Goal: Information Seeking & Learning: Find specific fact

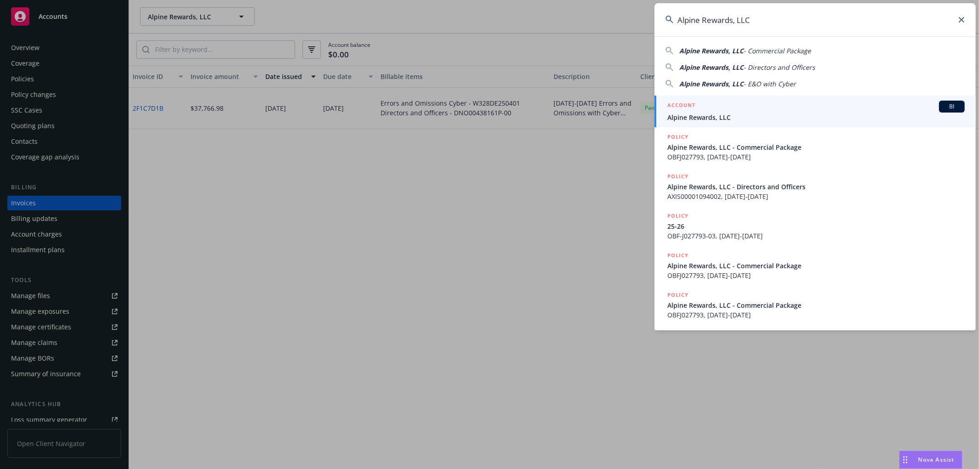
drag, startPoint x: 838, startPoint y: 31, endPoint x: 579, endPoint y: 18, distance: 258.8
click at [579, 18] on div "Alpine Rewards, LLC Alpine Rewards, LLC - Commercial Package Alpine Rewards, LL…" at bounding box center [489, 234] width 979 height 469
paste input "Grimley Capital"
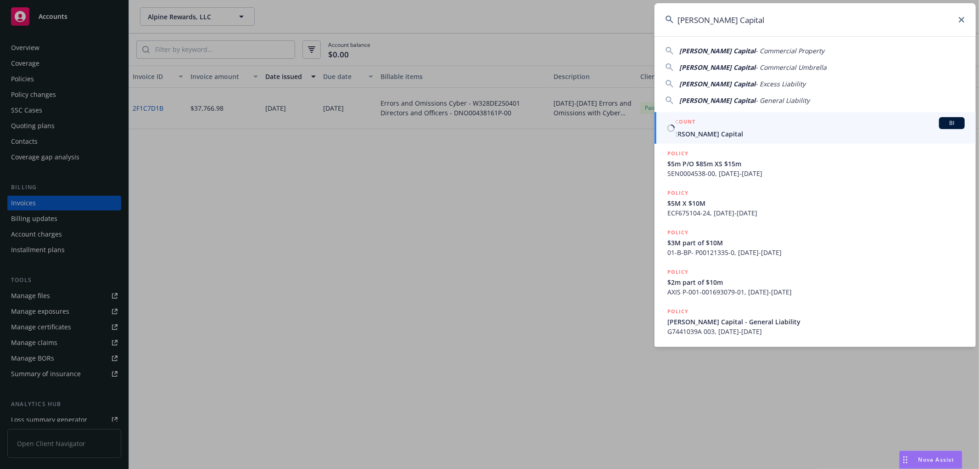
type input "Grimley Capital"
click at [704, 139] on link "ACCOUNT BI Grimley Capital" at bounding box center [815, 128] width 321 height 32
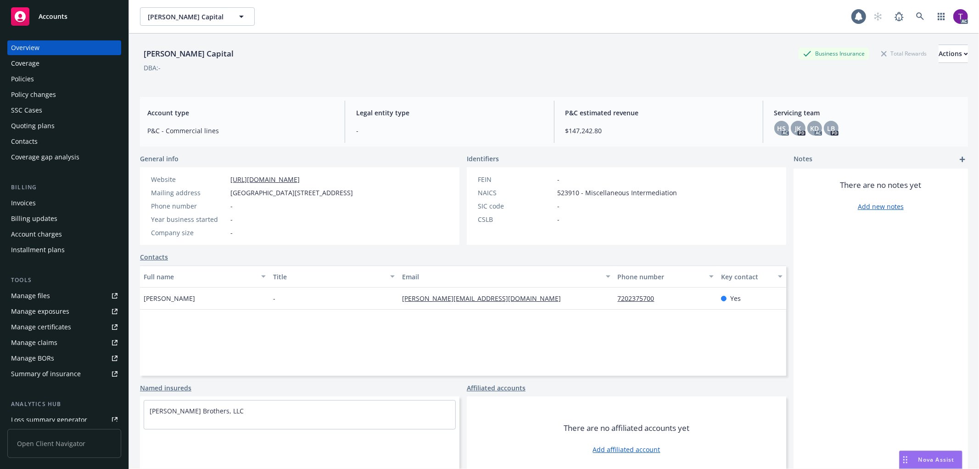
click at [33, 205] on div "Invoices" at bounding box center [23, 203] width 25 height 15
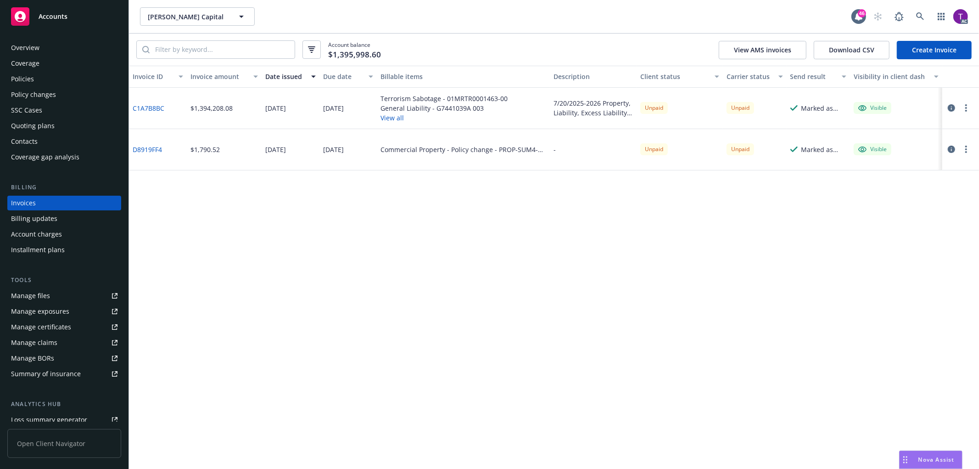
click at [155, 104] on link "C1A7B8BC" at bounding box center [149, 108] width 32 height 10
click at [916, 10] on link at bounding box center [920, 16] width 18 height 18
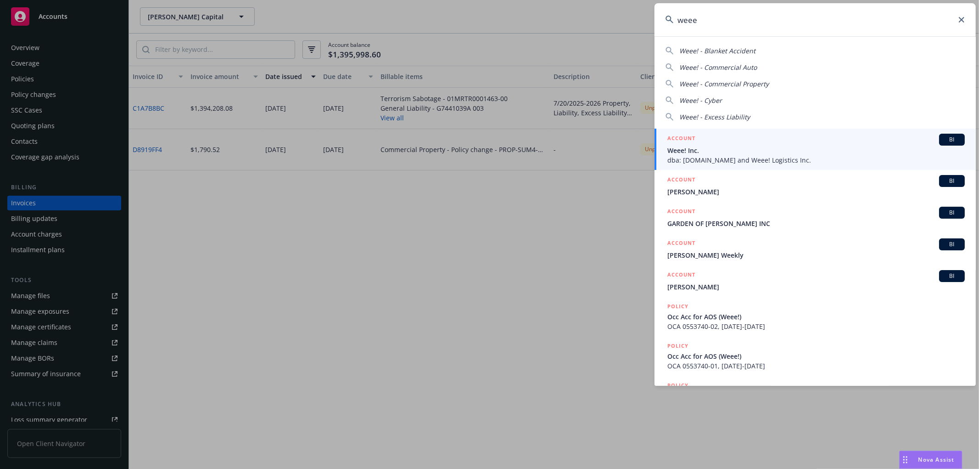
type input "weee"
click at [721, 152] on span "Weee! Inc." at bounding box center [817, 151] width 298 height 10
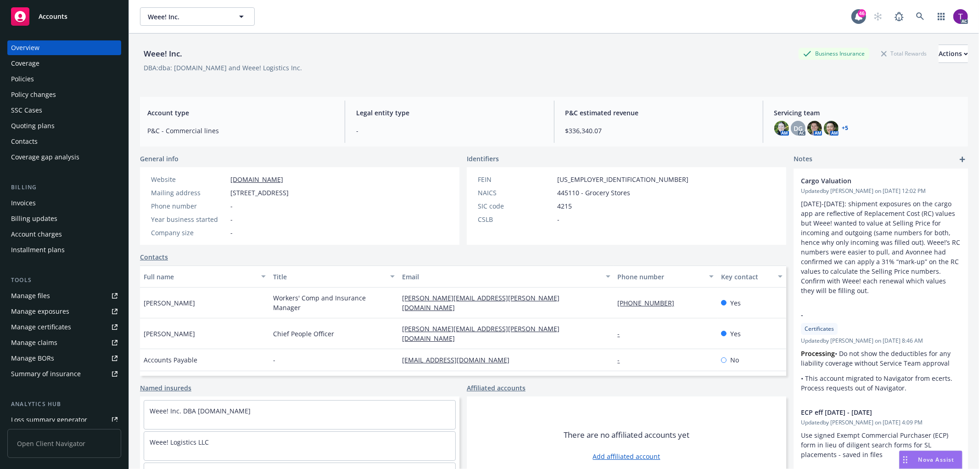
click at [31, 202] on div "Invoices" at bounding box center [23, 203] width 25 height 15
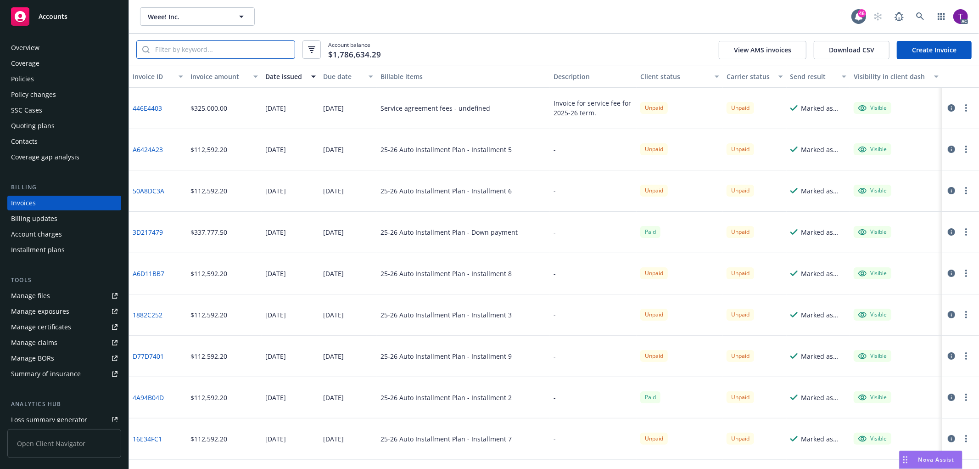
click at [226, 49] on input "search" at bounding box center [222, 49] width 145 height 17
paste input "82CCF279"
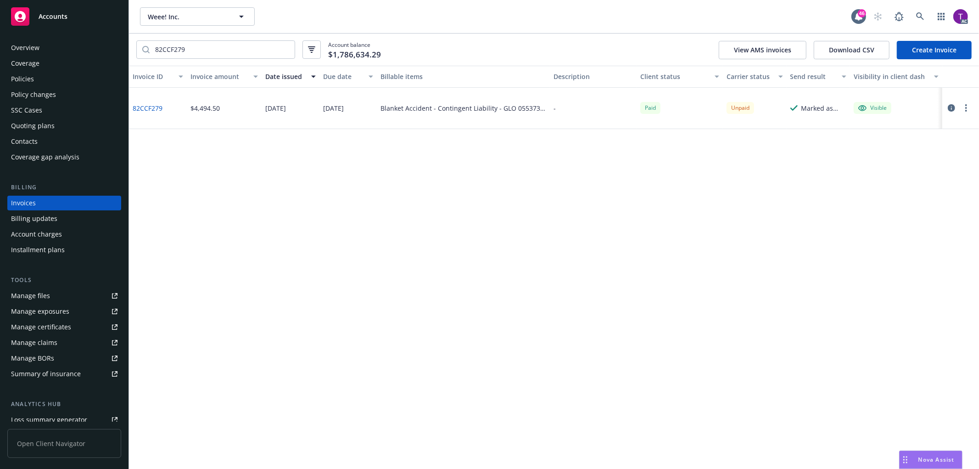
click at [141, 107] on link "82CCF279" at bounding box center [148, 108] width 30 height 10
click at [237, 48] on input "82CCF279" at bounding box center [222, 49] width 145 height 17
drag, startPoint x: 169, startPoint y: 51, endPoint x: 104, endPoint y: 49, distance: 64.8
click at [104, 49] on div "Accounts Overview Coverage Policies Policy changes SSC Cases Quoting plans Cont…" at bounding box center [489, 234] width 979 height 469
paste input "F136B4B8"
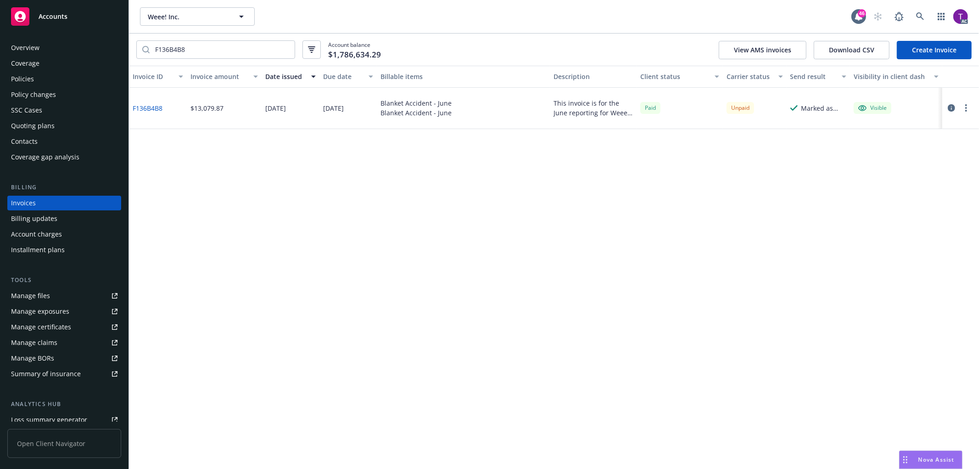
click at [157, 102] on div "F136B4B8" at bounding box center [158, 108] width 58 height 41
click at [155, 106] on link "F136B4B8" at bounding box center [148, 108] width 30 height 10
drag, startPoint x: 214, startPoint y: 51, endPoint x: 201, endPoint y: 51, distance: 12.4
click at [213, 51] on input "F136B4B8" at bounding box center [222, 49] width 145 height 17
drag, startPoint x: 201, startPoint y: 51, endPoint x: 101, endPoint y: 31, distance: 101.6
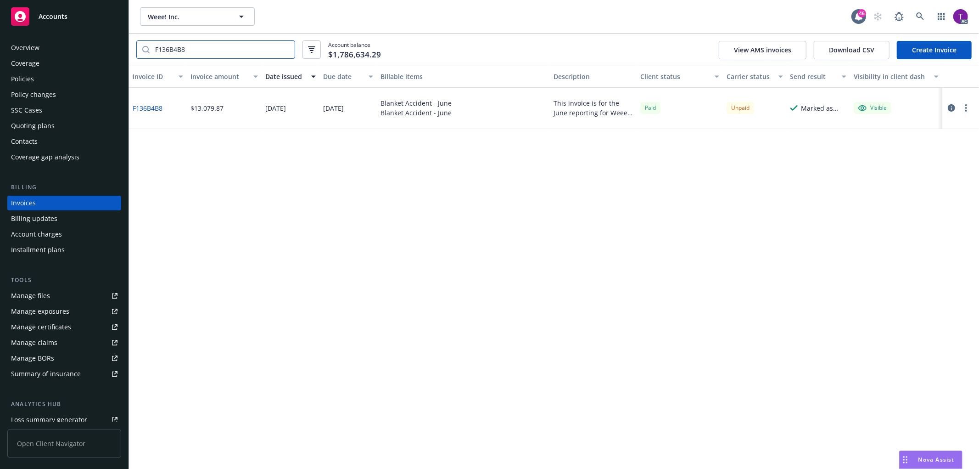
click at [101, 31] on div "Accounts Overview Coverage Policies Policy changes SSC Cases Quoting plans Cont…" at bounding box center [489, 234] width 979 height 469
paste input "B"
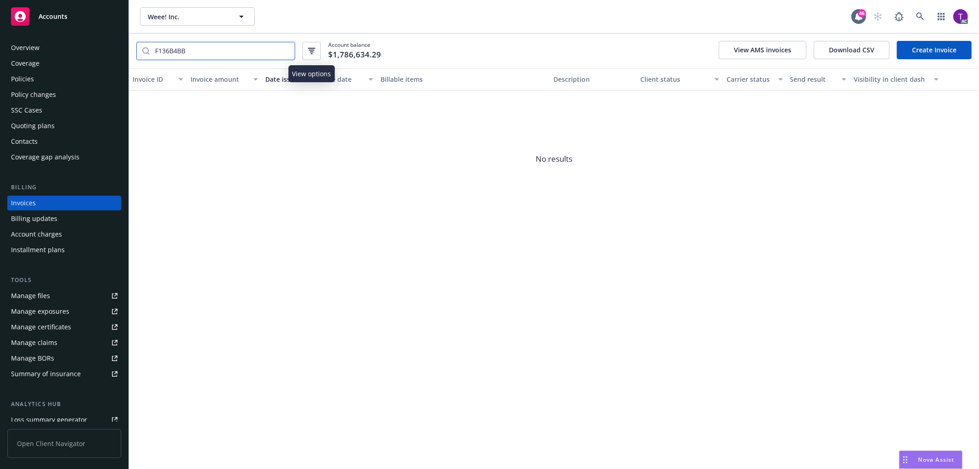
type input "F136B4BB"
click at [312, 51] on icon "button" at bounding box center [311, 51] width 7 height 6
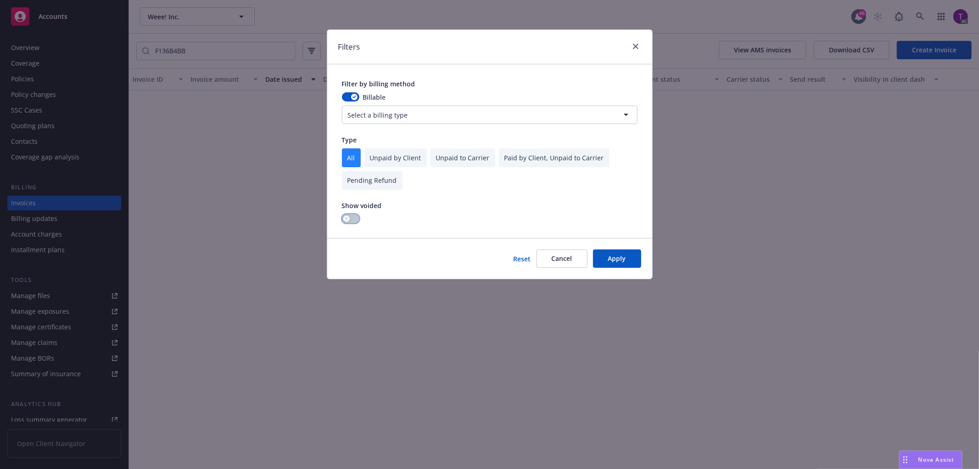
drag, startPoint x: 352, startPoint y: 218, endPoint x: 359, endPoint y: 222, distance: 8.0
click at [354, 221] on button "button" at bounding box center [350, 218] width 17 height 9
click at [613, 259] on button "Apply" at bounding box center [617, 258] width 48 height 18
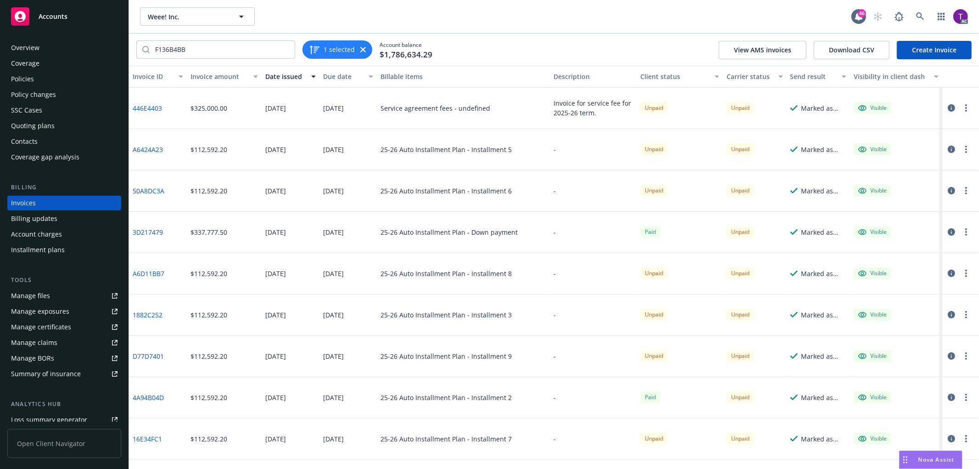
click at [502, 25] on div "Weee! Inc. Weee! Inc." at bounding box center [496, 16] width 712 height 18
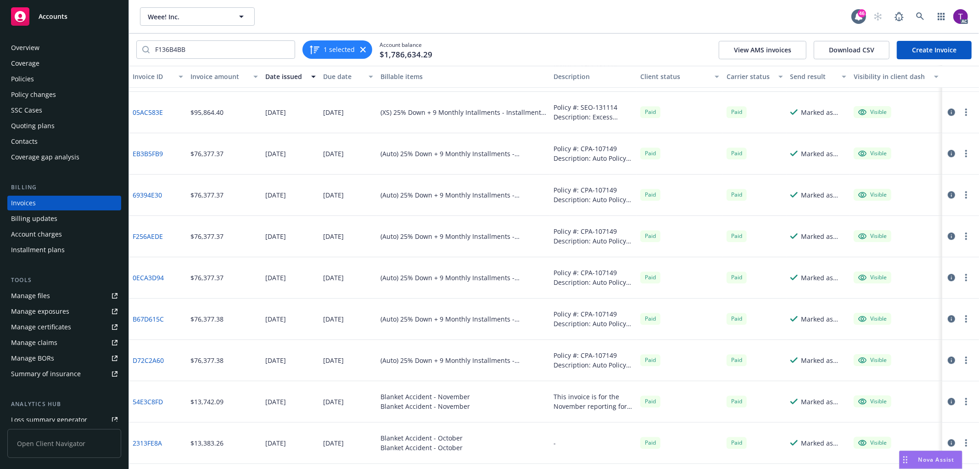
scroll to position [2092, 0]
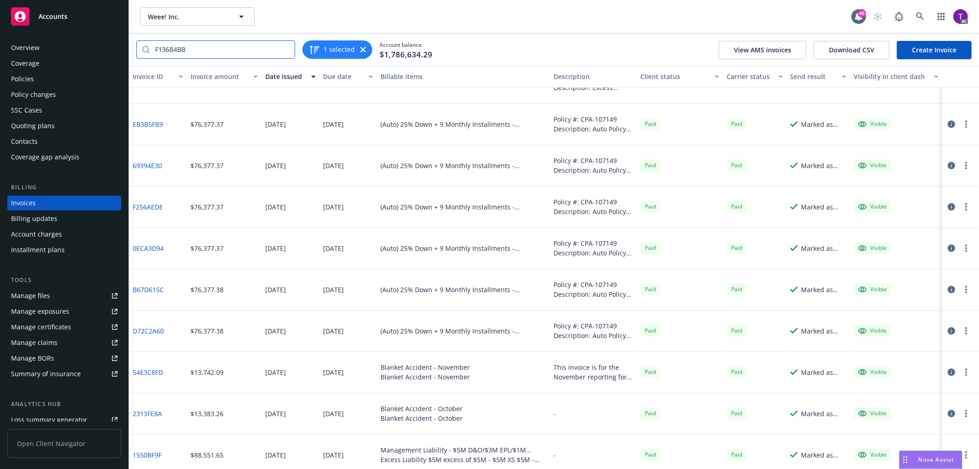
click at [205, 50] on input "F136B4BB" at bounding box center [222, 49] width 145 height 17
drag, startPoint x: 203, startPoint y: 49, endPoint x: 85, endPoint y: 42, distance: 118.2
click at [85, 42] on div "Accounts Overview Coverage Policies Policy changes SSC Cases Quoting plans Cont…" at bounding box center [489, 234] width 979 height 469
click at [20, 219] on div "Billing updates" at bounding box center [34, 218] width 46 height 15
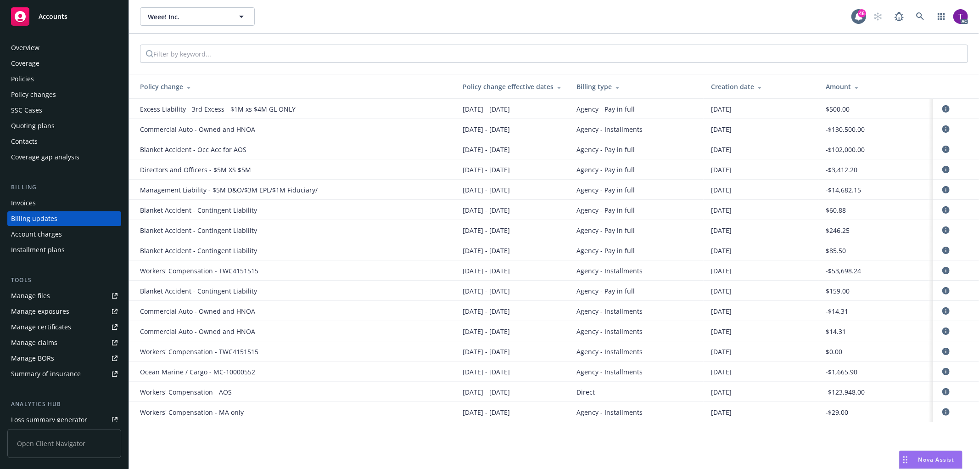
click at [25, 204] on div "Invoices" at bounding box center [23, 203] width 25 height 15
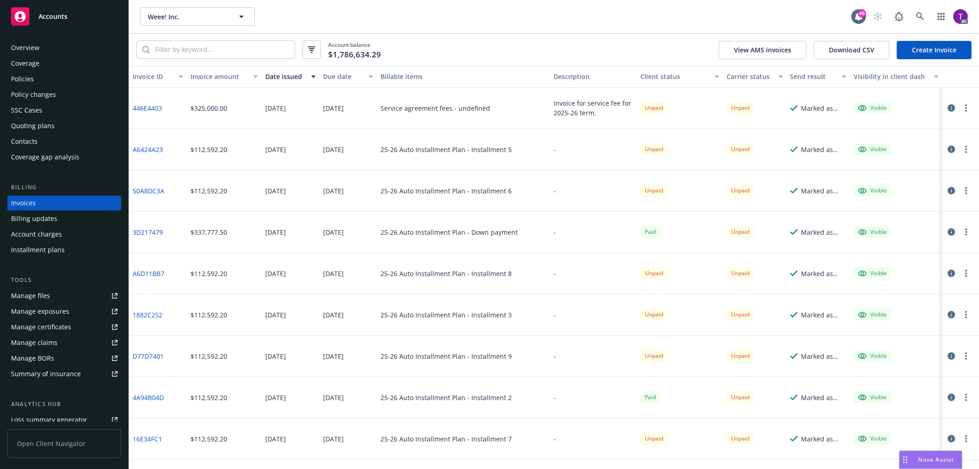
click at [204, 75] on div "Invoice amount" at bounding box center [219, 77] width 57 height 10
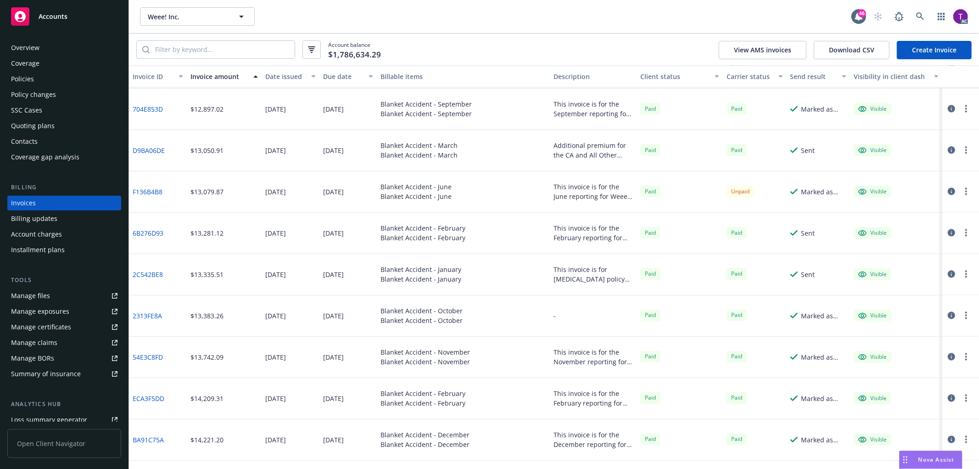
scroll to position [1267, 0]
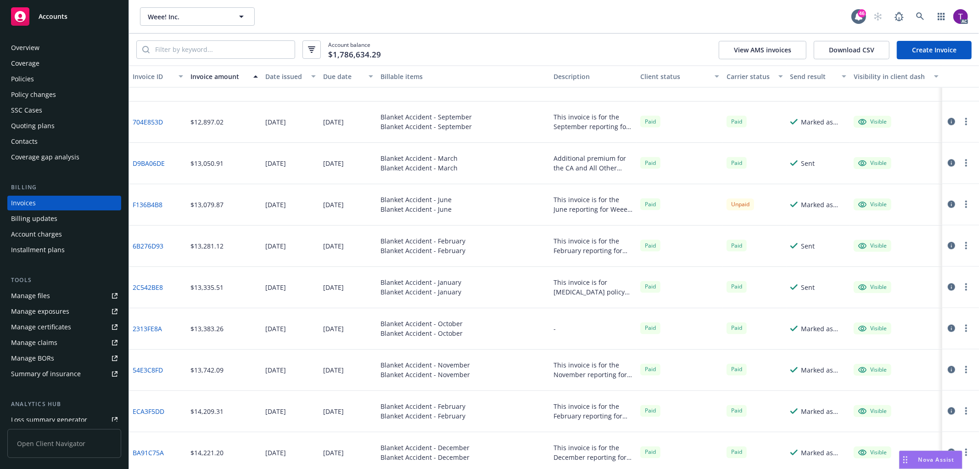
click at [35, 77] on div "Policies" at bounding box center [64, 79] width 107 height 15
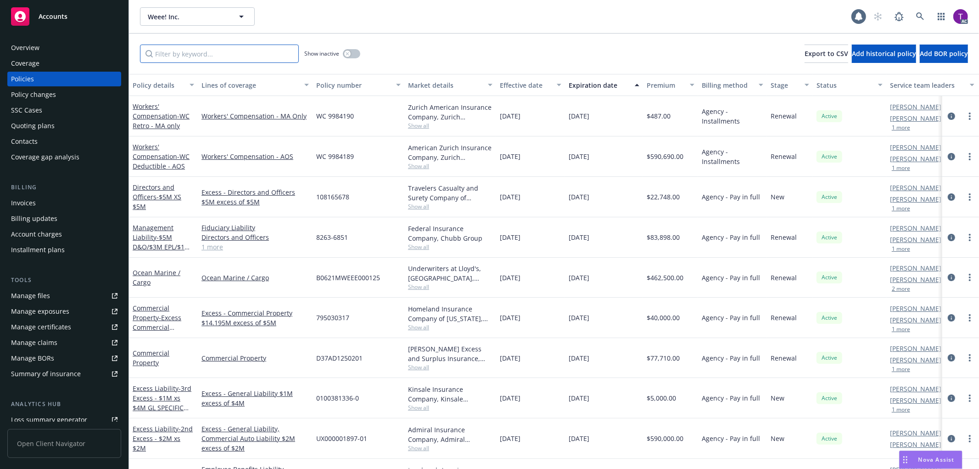
click at [164, 51] on input "Filter by keyword..." at bounding box center [219, 54] width 159 height 18
paste input "OCA 0553738-03"
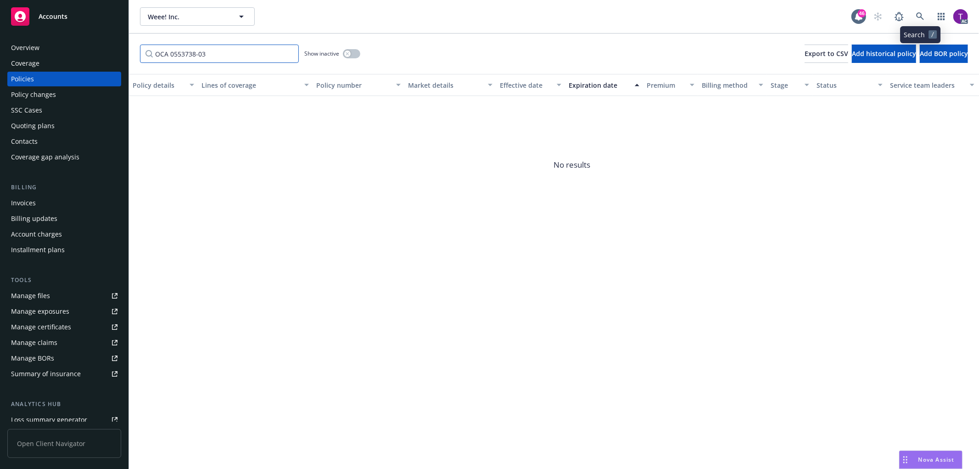
type input "OCA 0553738-03"
click at [925, 17] on link at bounding box center [920, 16] width 18 height 18
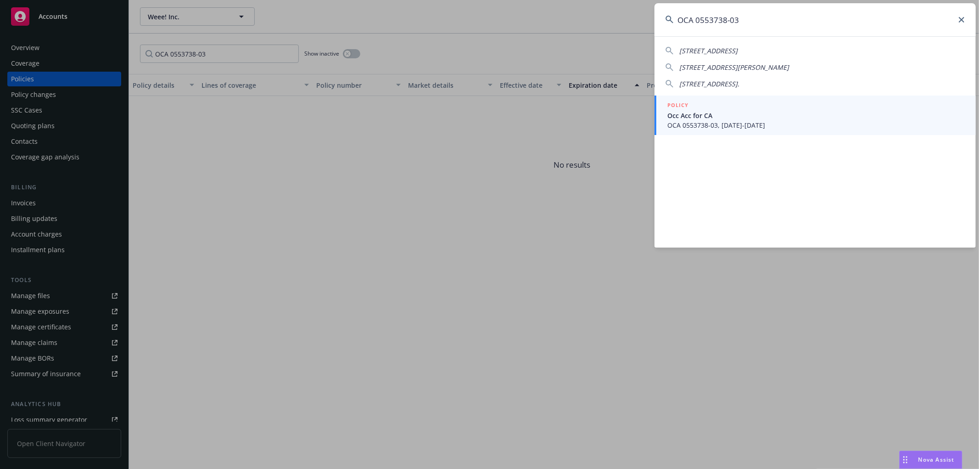
type input "OCA 0553738-03"
click at [723, 113] on span "Occ Acc for CA" at bounding box center [817, 116] width 298 height 10
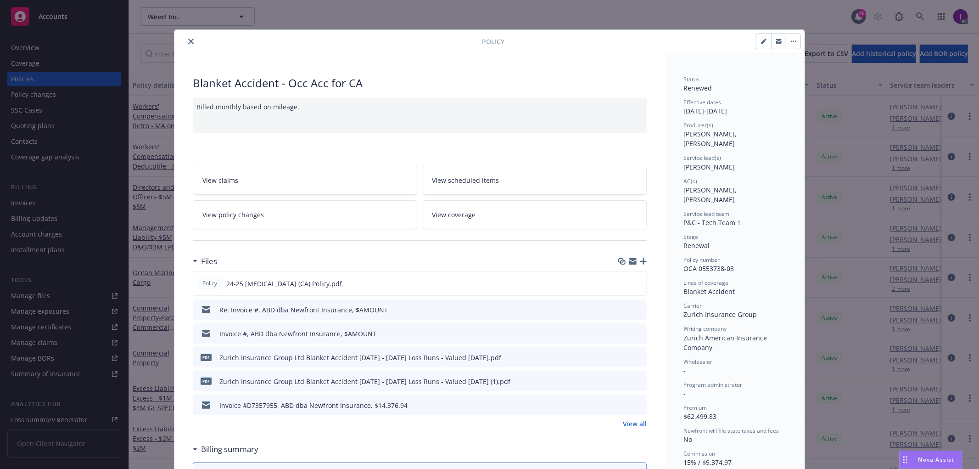
click at [188, 41] on icon "close" at bounding box center [191, 42] width 6 height 6
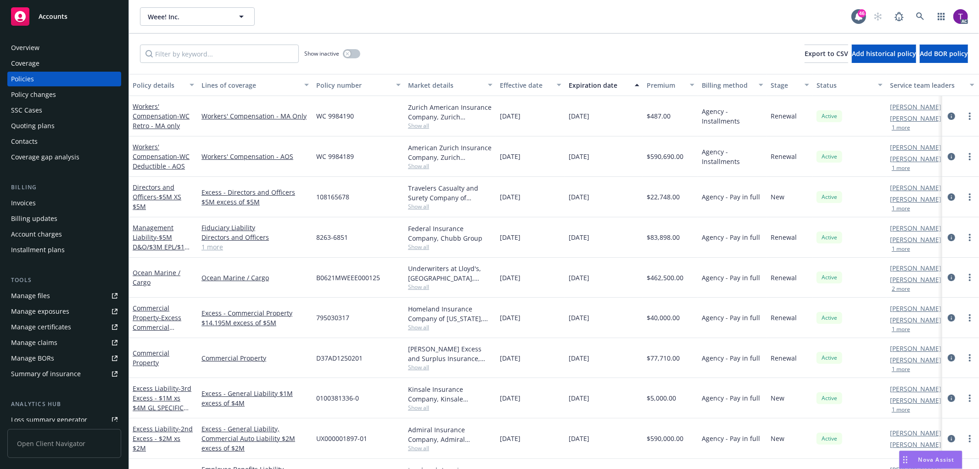
click at [28, 203] on div "Invoices" at bounding box center [23, 203] width 25 height 15
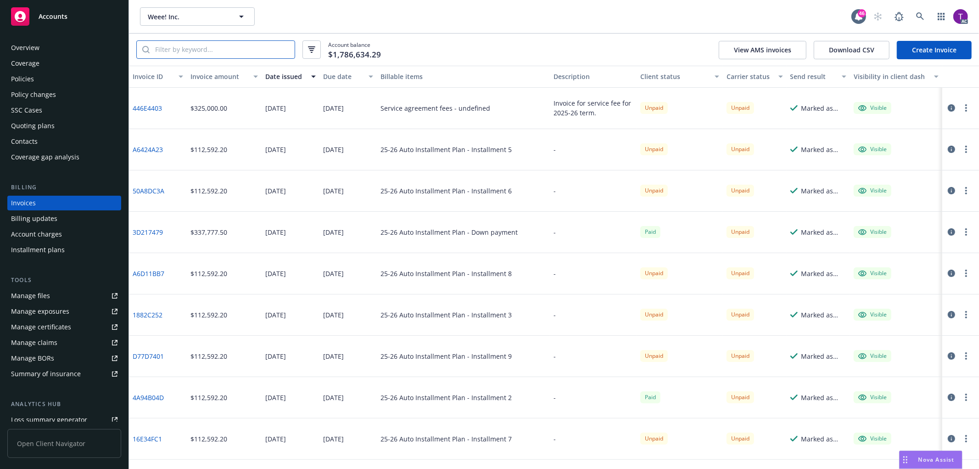
click at [223, 53] on input "search" at bounding box center [222, 49] width 145 height 17
paste input "OCA 0553738-03"
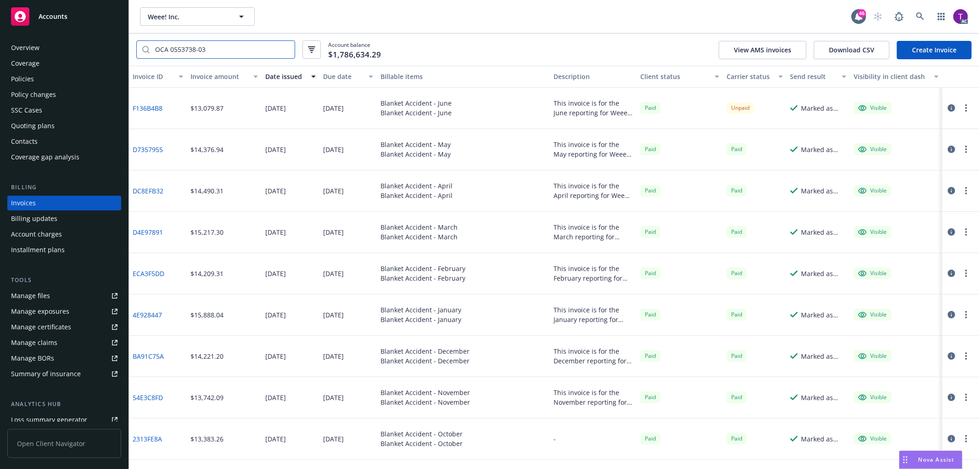
type input "OCA 0553738-03"
click at [144, 107] on link "F136B4B8" at bounding box center [148, 108] width 30 height 10
click at [928, 21] on link at bounding box center [920, 16] width 18 height 18
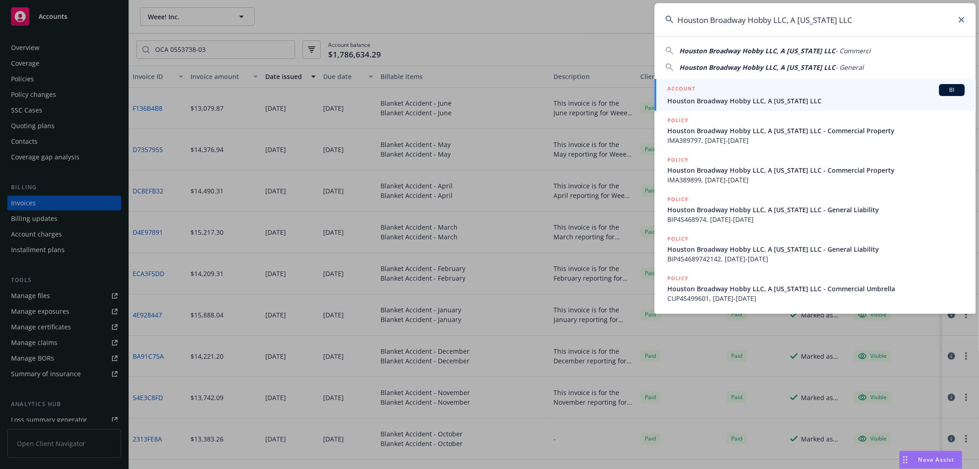
type input "Houston Broadway Hobby LLC, A Texas LLC"
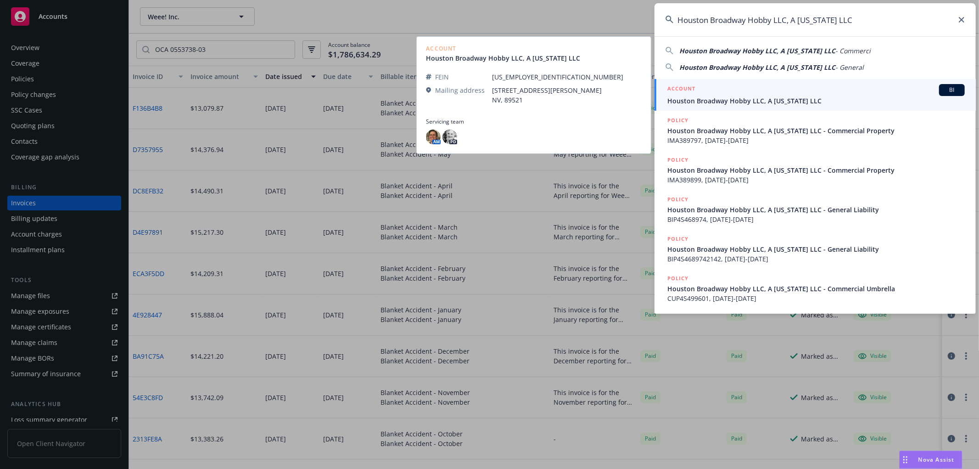
click at [746, 97] on span "Houston Broadway Hobby LLC, A Texas LLC" at bounding box center [817, 101] width 298 height 10
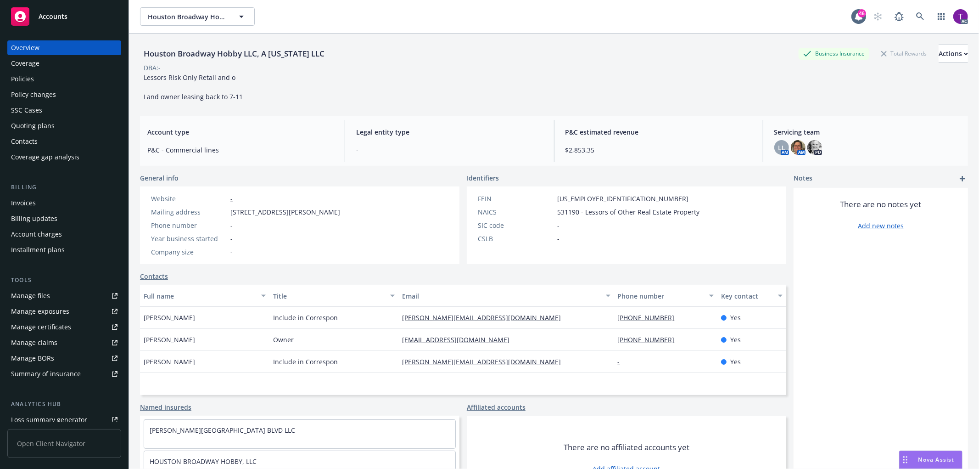
click at [44, 199] on div "Invoices" at bounding box center [64, 203] width 107 height 15
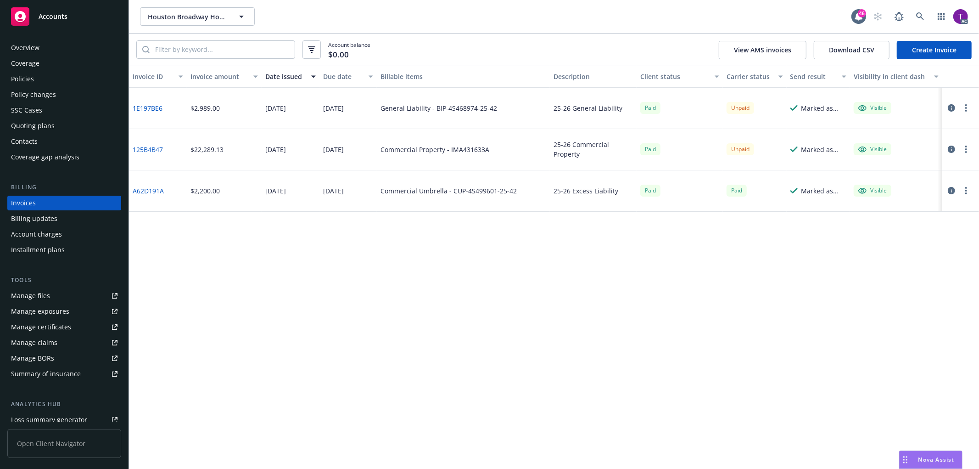
click at [0, 136] on html "Accounts Overview Coverage Policies Policy changes SSC Cases Quoting plans Cont…" at bounding box center [489, 234] width 979 height 469
click at [156, 186] on link "A62D191A" at bounding box center [148, 191] width 31 height 10
click at [921, 14] on icon at bounding box center [921, 16] width 8 height 8
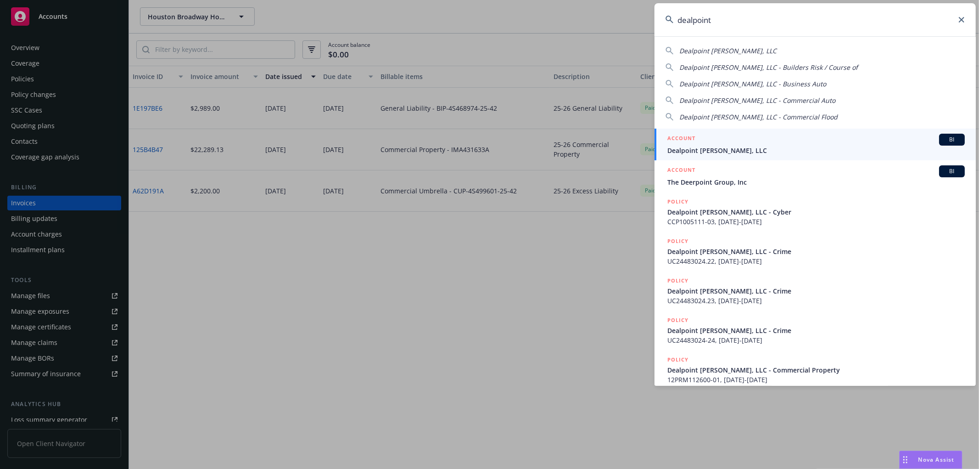
type input "dealpoint"
click at [688, 137] on h5 "ACCOUNT" at bounding box center [682, 139] width 28 height 11
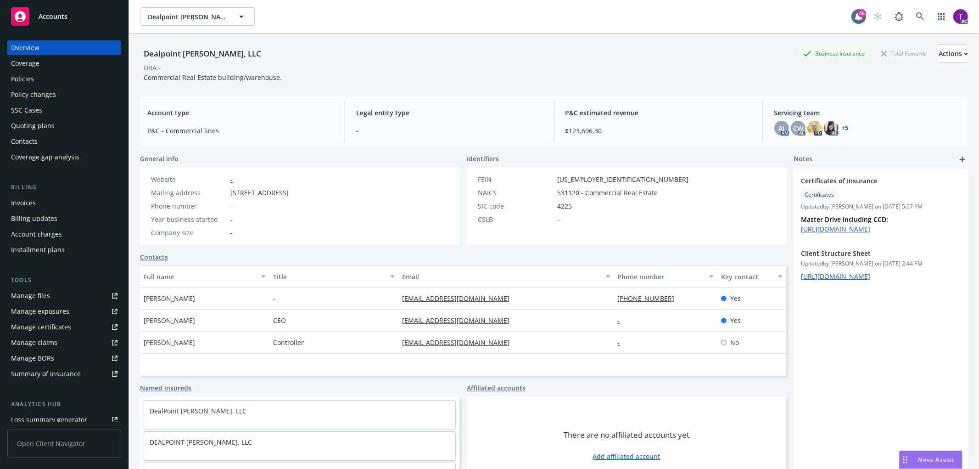
click at [40, 202] on div "Invoices" at bounding box center [64, 203] width 107 height 15
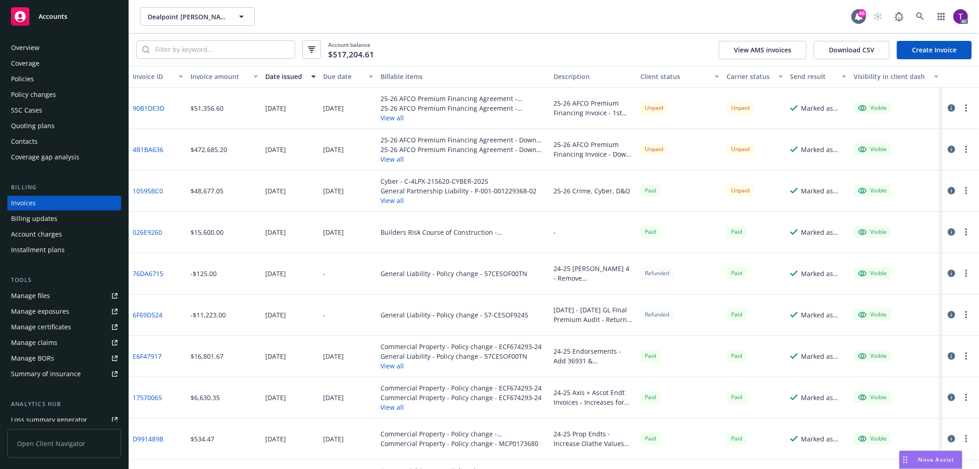
click at [142, 187] on link "10595BC0" at bounding box center [148, 191] width 30 height 10
click at [921, 17] on icon at bounding box center [921, 16] width 8 height 8
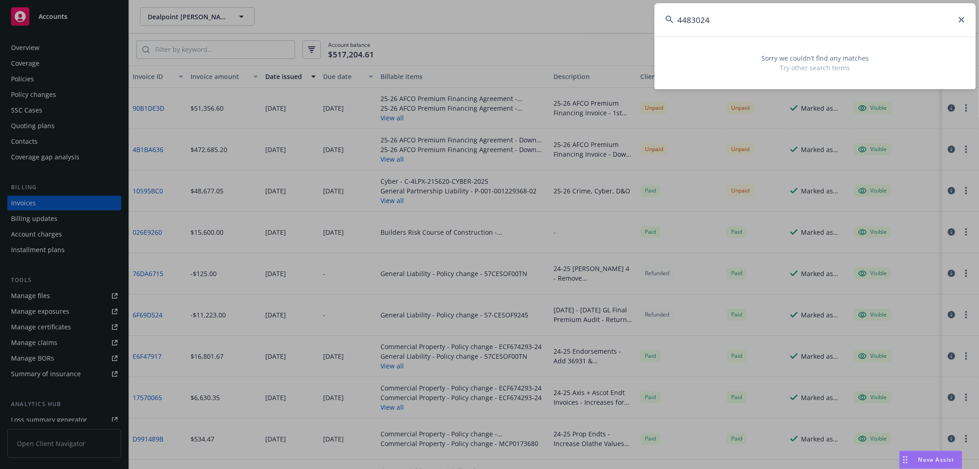
type input "4483024"
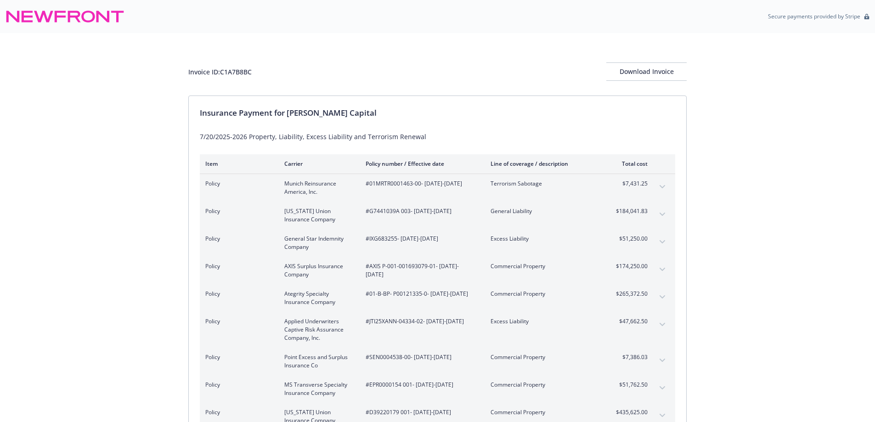
click at [60, 248] on div "Invoice ID: C1A7B8BC Download Invoice Insurance Payment for Grimley Capital 7/2…" at bounding box center [437, 355] width 875 height 644
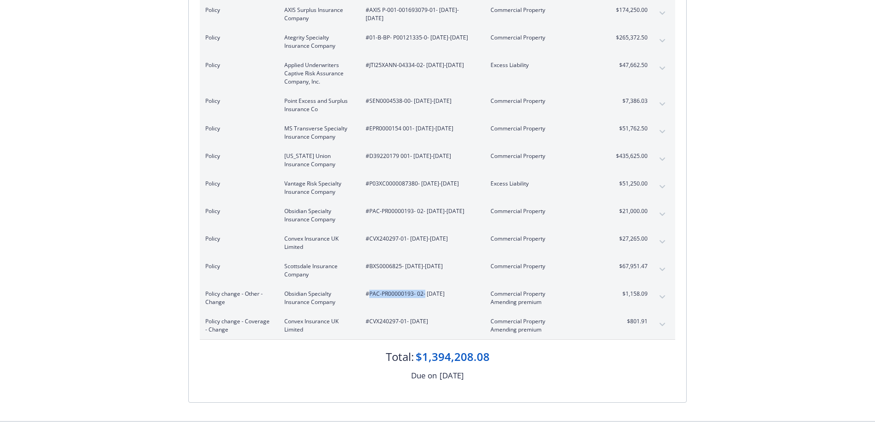
drag, startPoint x: 423, startPoint y: 298, endPoint x: 368, endPoint y: 297, distance: 55.6
click at [368, 297] on span "#PAC-PR00000193- 02 - 07/20/2025" at bounding box center [421, 294] width 110 height 8
copy span "PAC-PR00000193- 02"
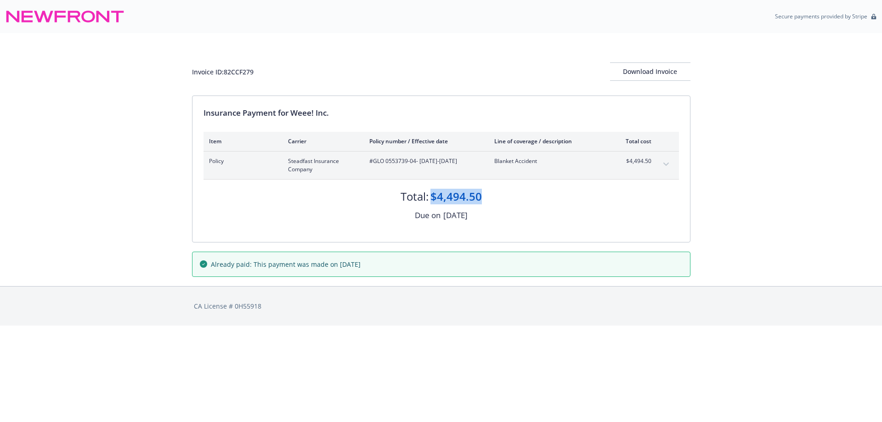
drag, startPoint x: 485, startPoint y: 199, endPoint x: 433, endPoint y: 195, distance: 53.0
click at [433, 195] on div "Total: $4,494.50" at bounding box center [440, 192] width 475 height 25
copy div "$4,494.50"
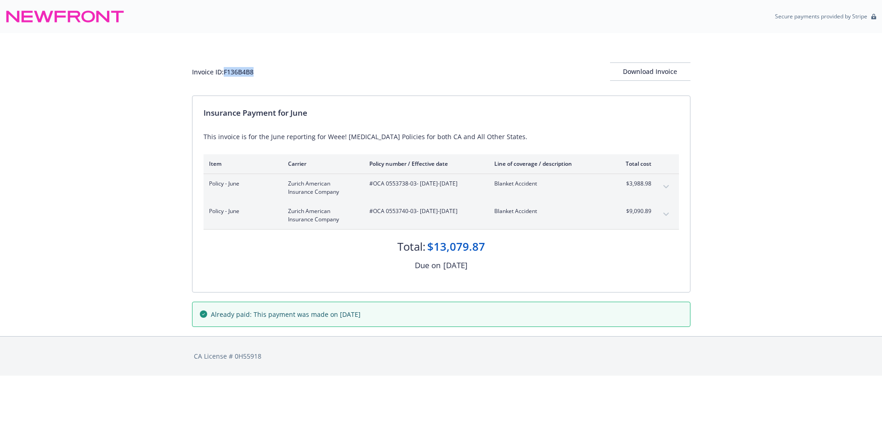
drag, startPoint x: 264, startPoint y: 79, endPoint x: 225, endPoint y: 73, distance: 39.1
click at [225, 73] on div "Invoice ID: F136B4B8 Download Invoice" at bounding box center [441, 71] width 498 height 18
drag, startPoint x: 497, startPoint y: 247, endPoint x: 429, endPoint y: 249, distance: 67.5
click at [429, 249] on div "Total: $13,079.87" at bounding box center [440, 242] width 475 height 25
copy div "$13,079.87"
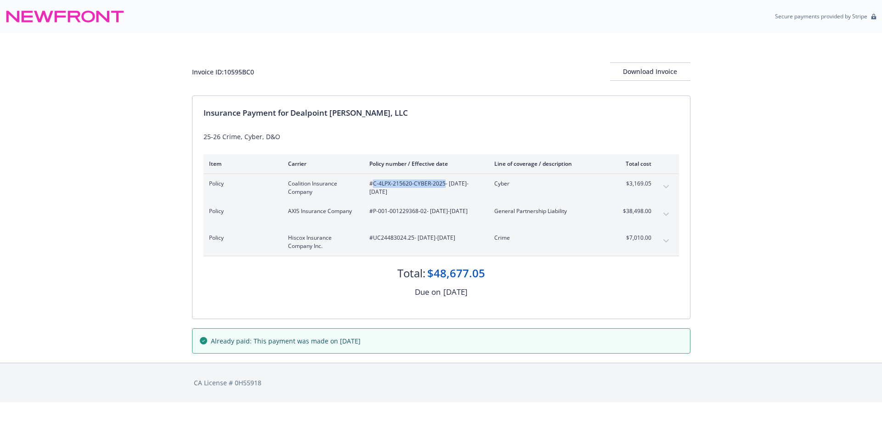
drag, startPoint x: 444, startPoint y: 184, endPoint x: 372, endPoint y: 182, distance: 71.2
click at [372, 182] on span "#C-4LPX-215620-CYBER-2025 - 05/31/2025-05/31/2026" at bounding box center [424, 188] width 110 height 17
drag, startPoint x: 413, startPoint y: 238, endPoint x: 374, endPoint y: 242, distance: 39.7
click at [374, 242] on span "#UC24483024.25 - 05/31/2025-05/31/2026" at bounding box center [424, 238] width 110 height 8
copy span "UC24483024.25"
